Goal: Information Seeking & Learning: Learn about a topic

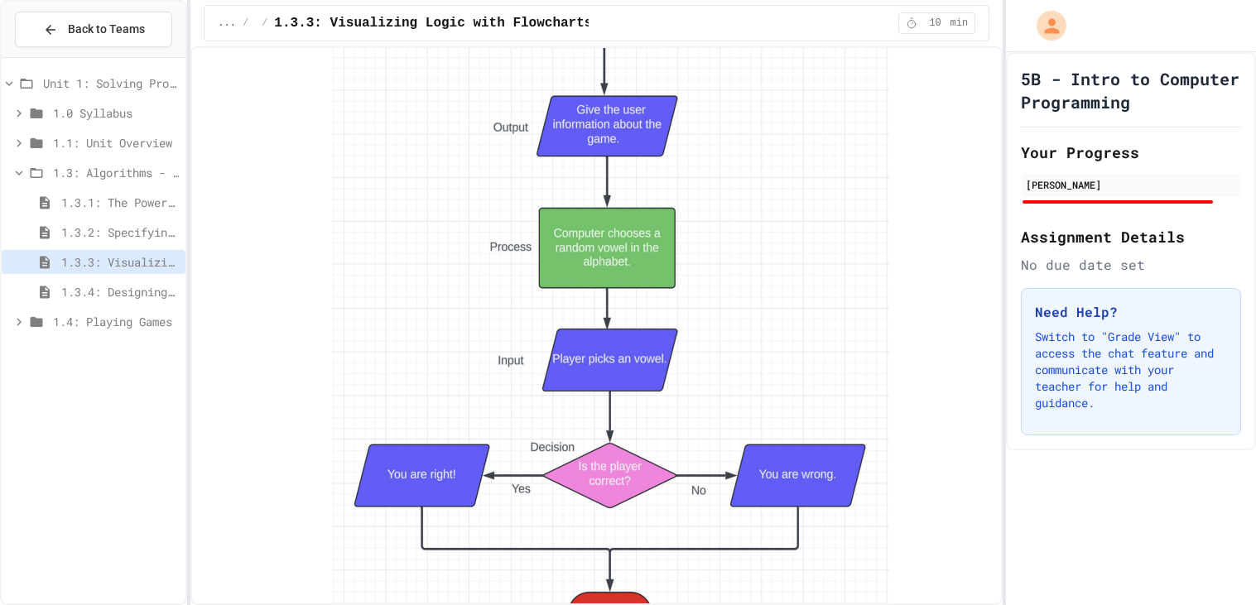
scroll to position [3709, 0]
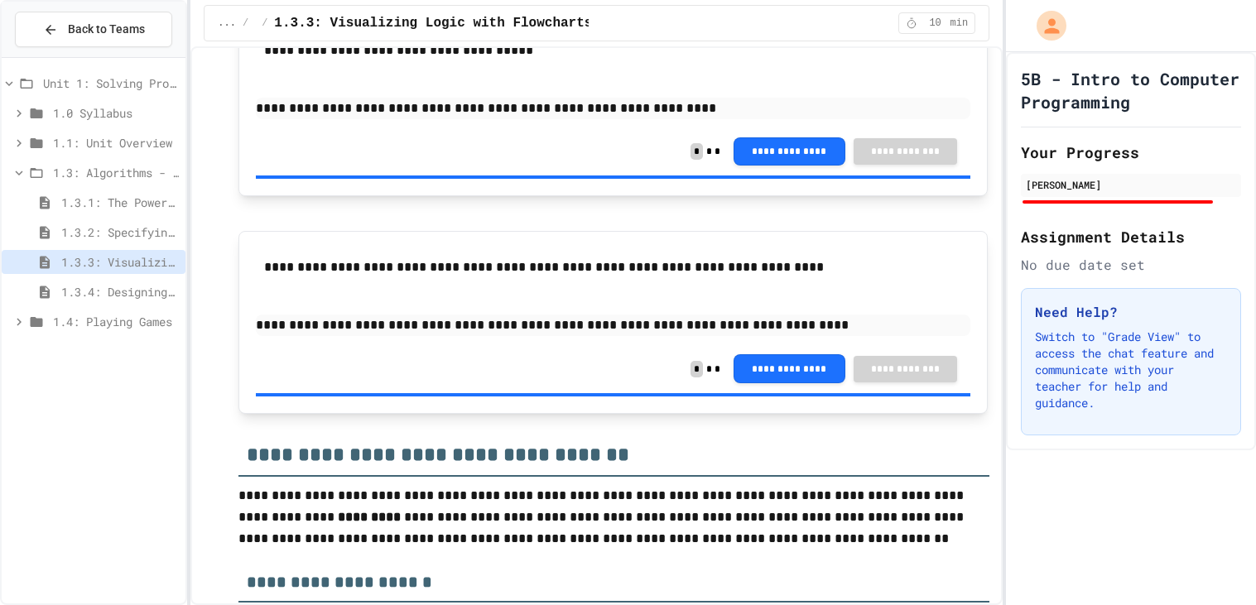
click at [156, 298] on span "1.3.4: Designing Flowcharts" at bounding box center [120, 291] width 118 height 17
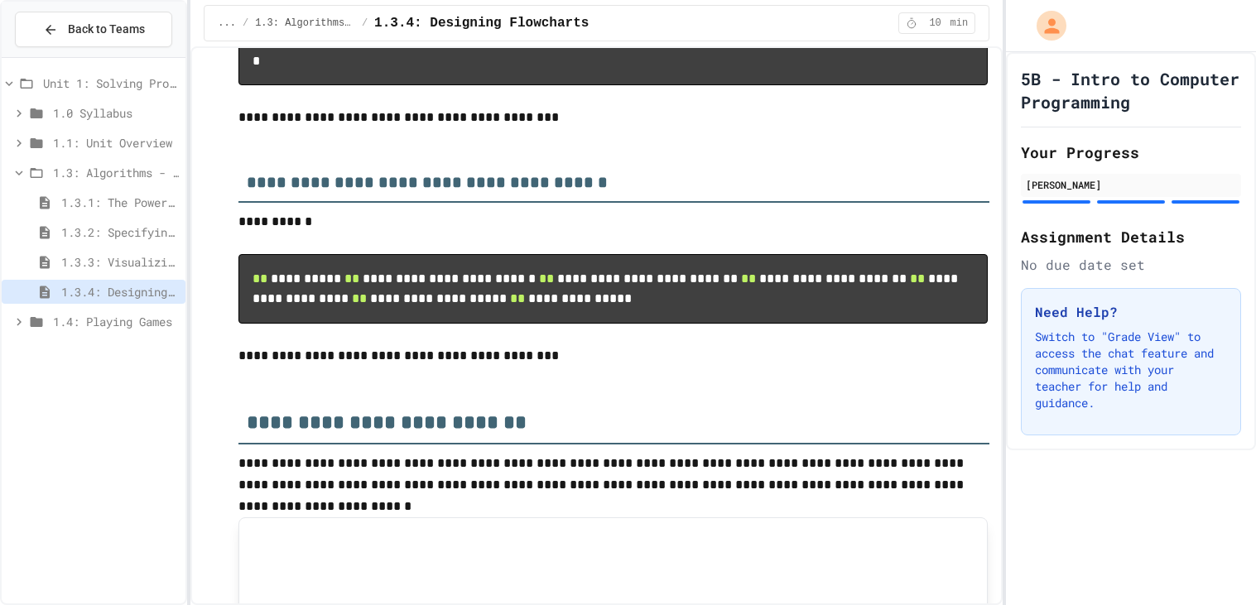
scroll to position [492, 0]
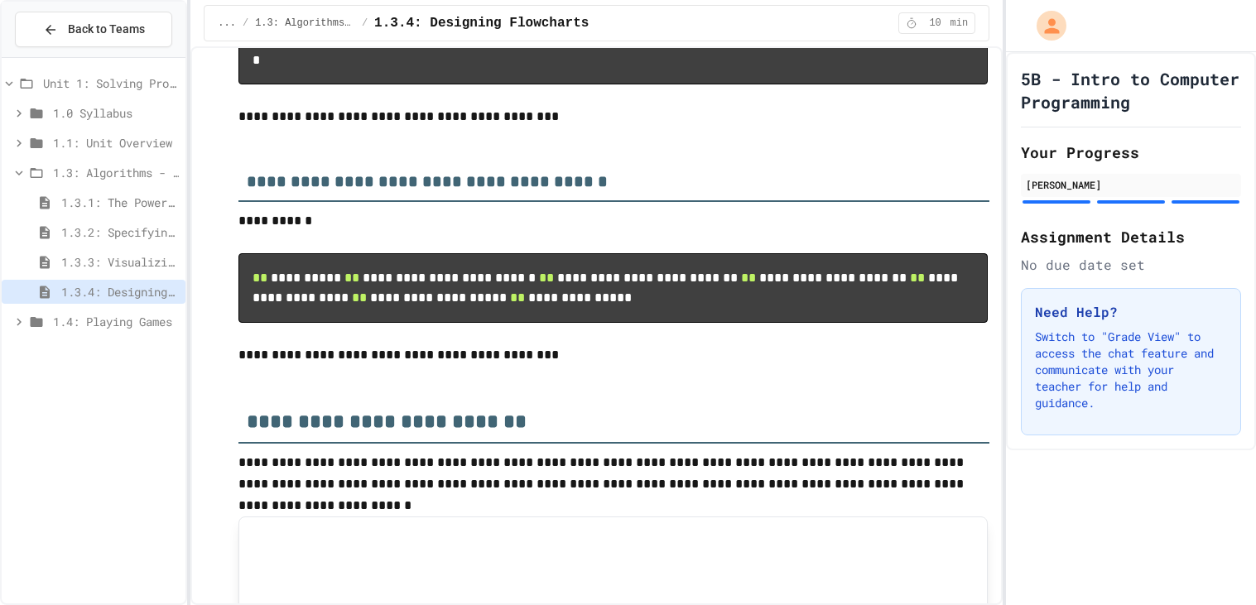
click at [147, 321] on span "1.4: Playing Games" at bounding box center [116, 321] width 126 height 17
click at [152, 349] on span "1.4.1: Understanding Games with Flowcharts" at bounding box center [120, 351] width 118 height 17
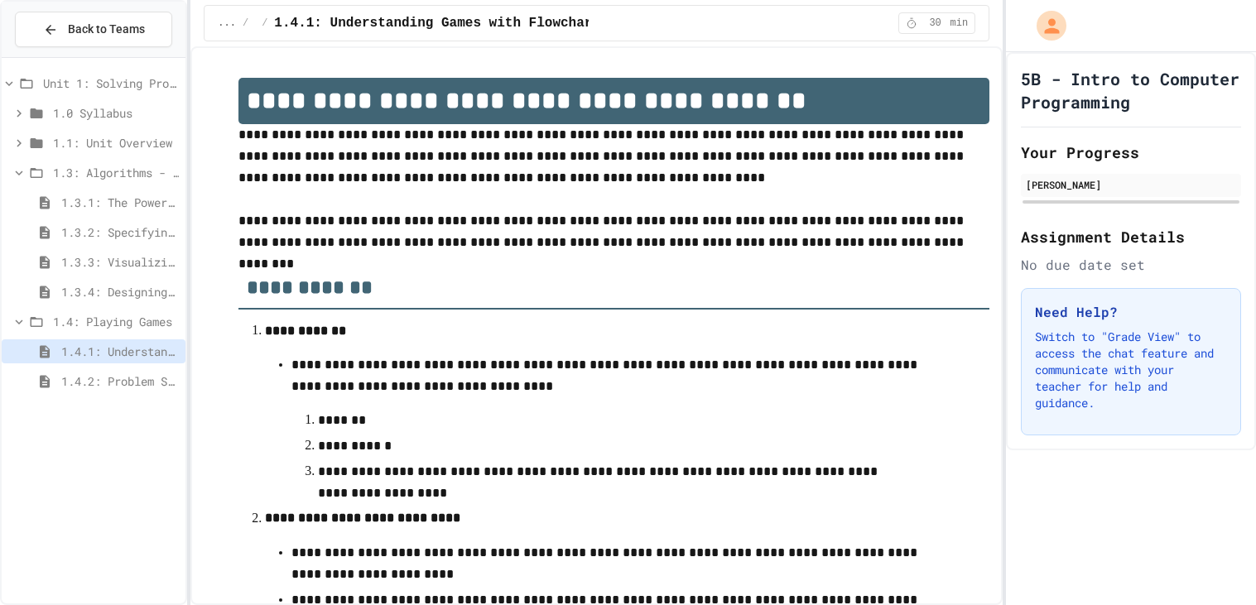
click at [152, 349] on span "1.4.1: Understanding Games with Flowcharts" at bounding box center [120, 351] width 118 height 17
click at [508, 136] on p "**********" at bounding box center [613, 156] width 751 height 65
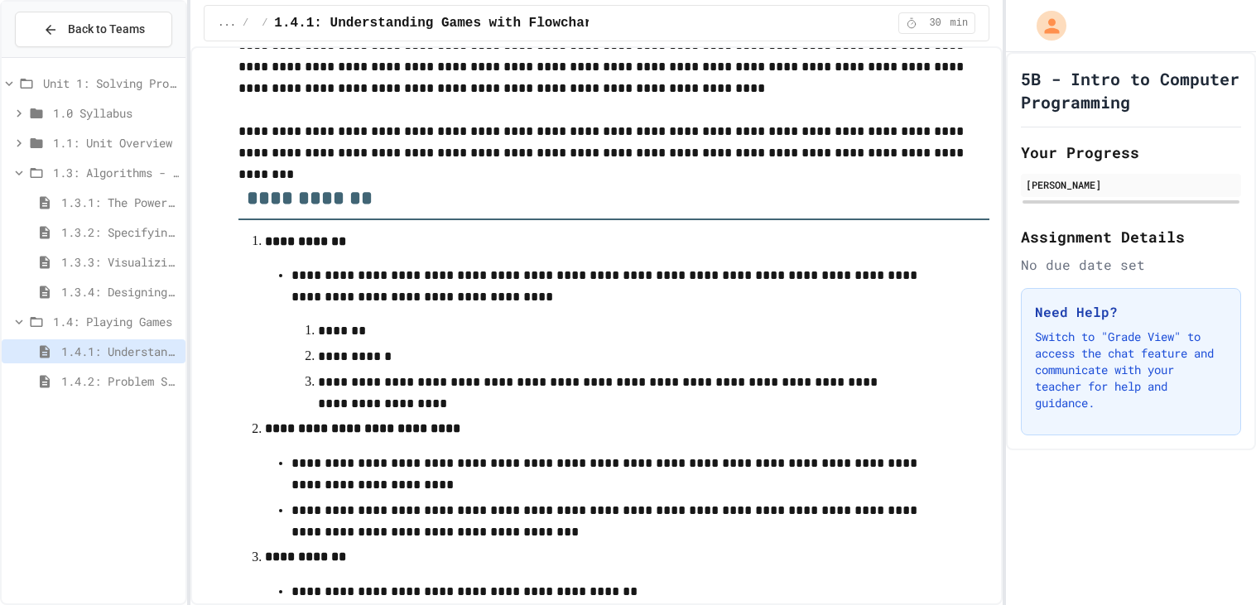
scroll to position [89, 0]
click at [508, 136] on p "**********" at bounding box center [613, 143] width 751 height 43
click at [526, 486] on p "**********" at bounding box center [613, 475] width 645 height 43
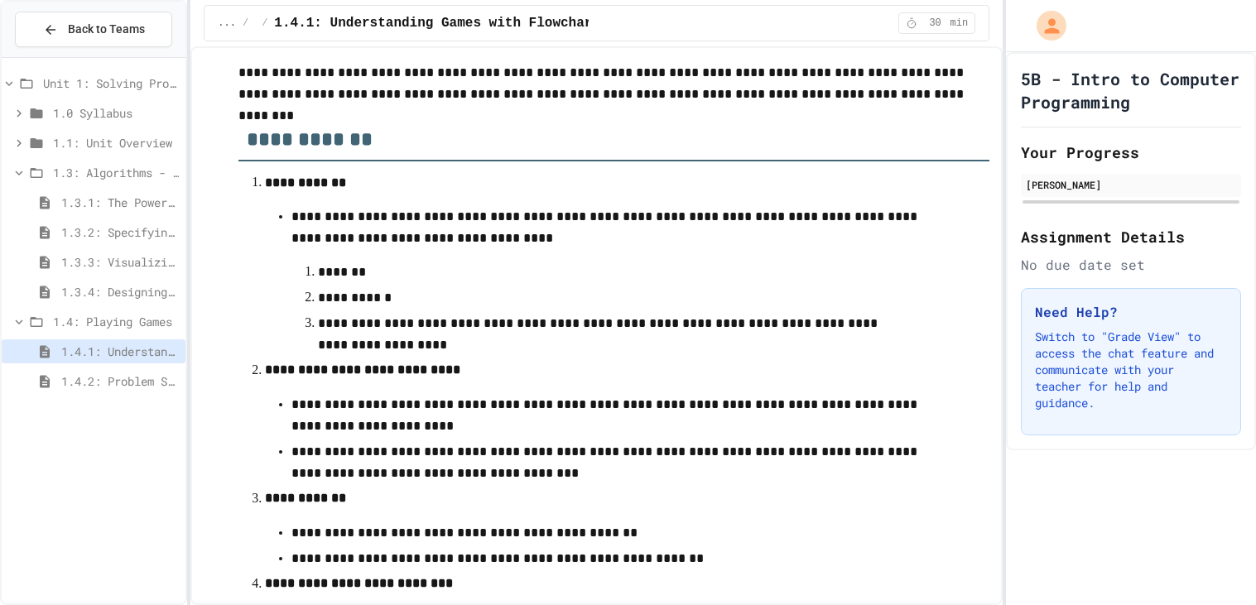
scroll to position [0, 0]
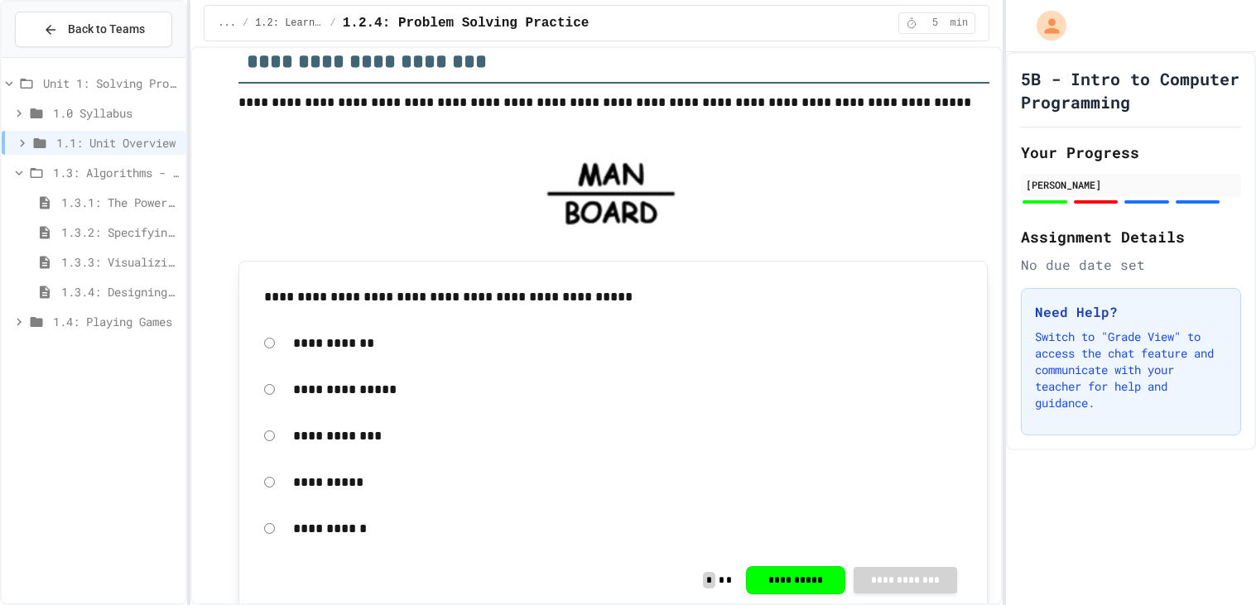
scroll to position [165, 0]
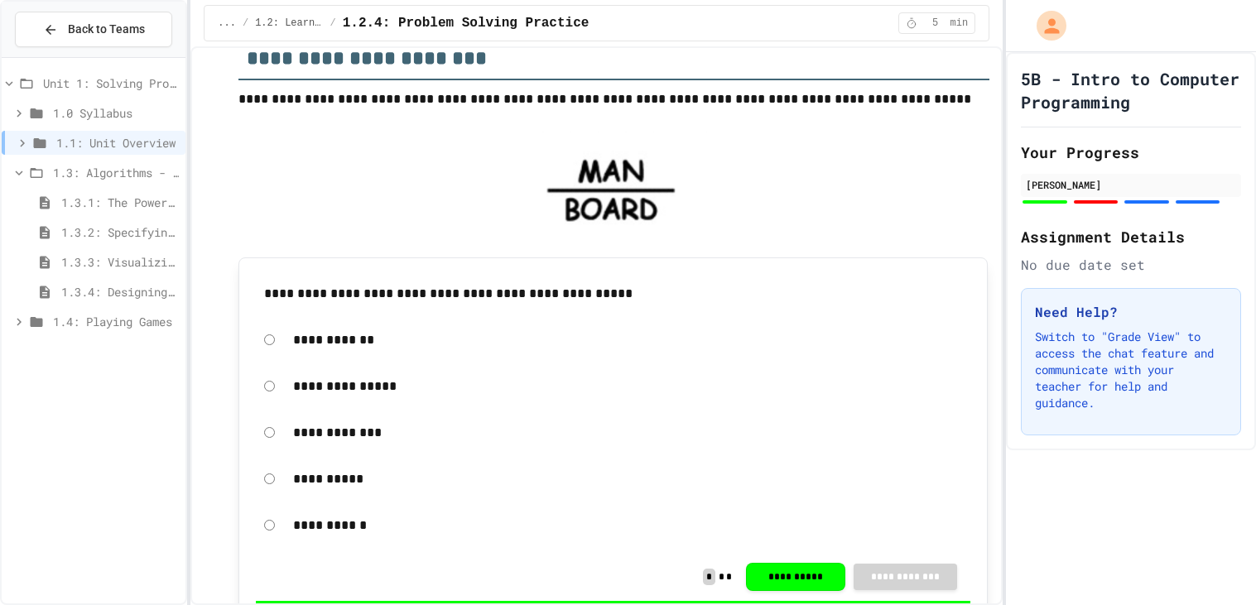
click at [64, 170] on span "1.3: Algorithms - from Pseudocode to Flowcharts" at bounding box center [116, 172] width 126 height 17
click at [66, 171] on span "1.3: Algorithms - from Pseudocode to Flowcharts" at bounding box center [116, 172] width 126 height 17
click at [146, 295] on span "1.3.4: Designing Flowcharts" at bounding box center [120, 291] width 118 height 17
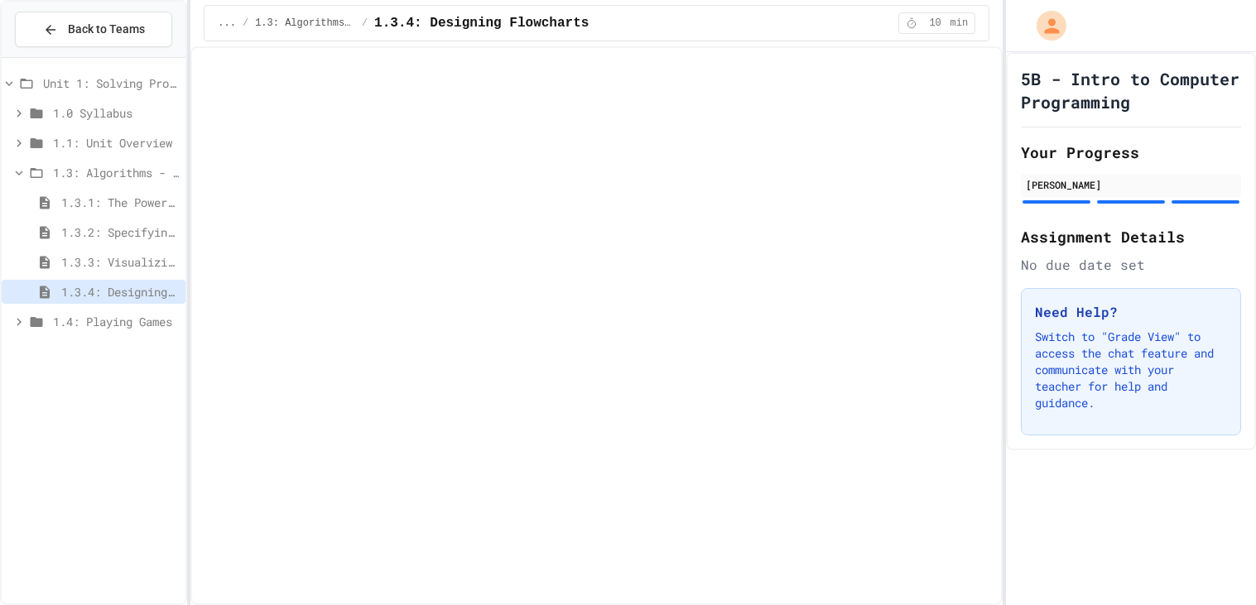
click at [131, 261] on span "1.3.3: Visualizing Logic with Flowcharts" at bounding box center [120, 261] width 118 height 17
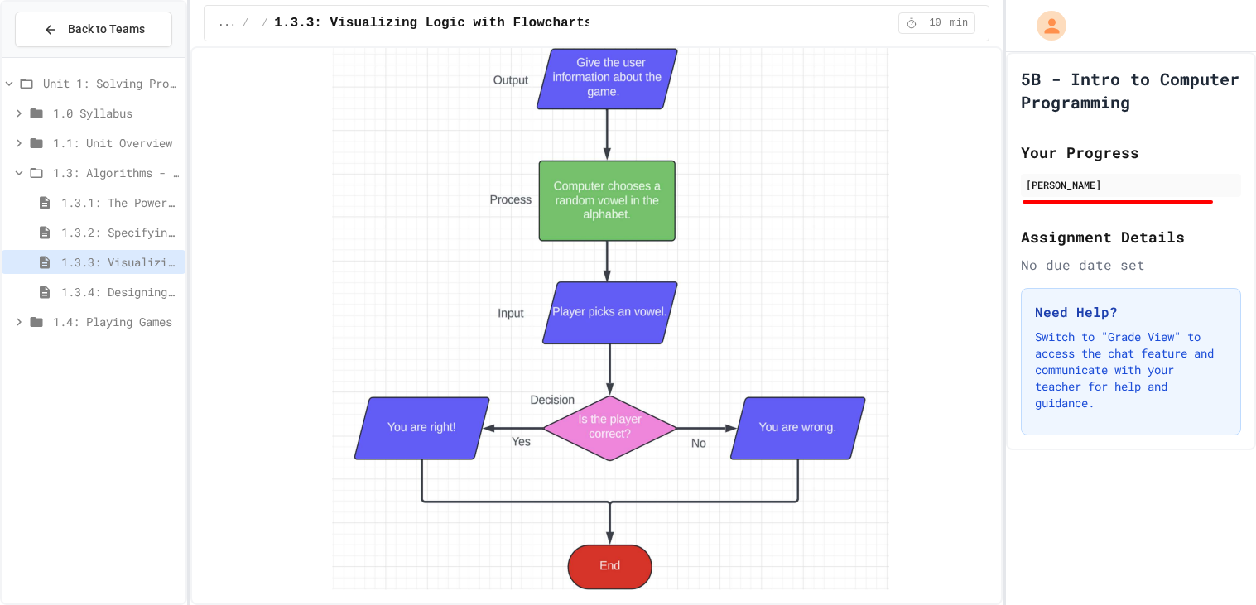
scroll to position [3071, 0]
